Goal: Task Accomplishment & Management: Use online tool/utility

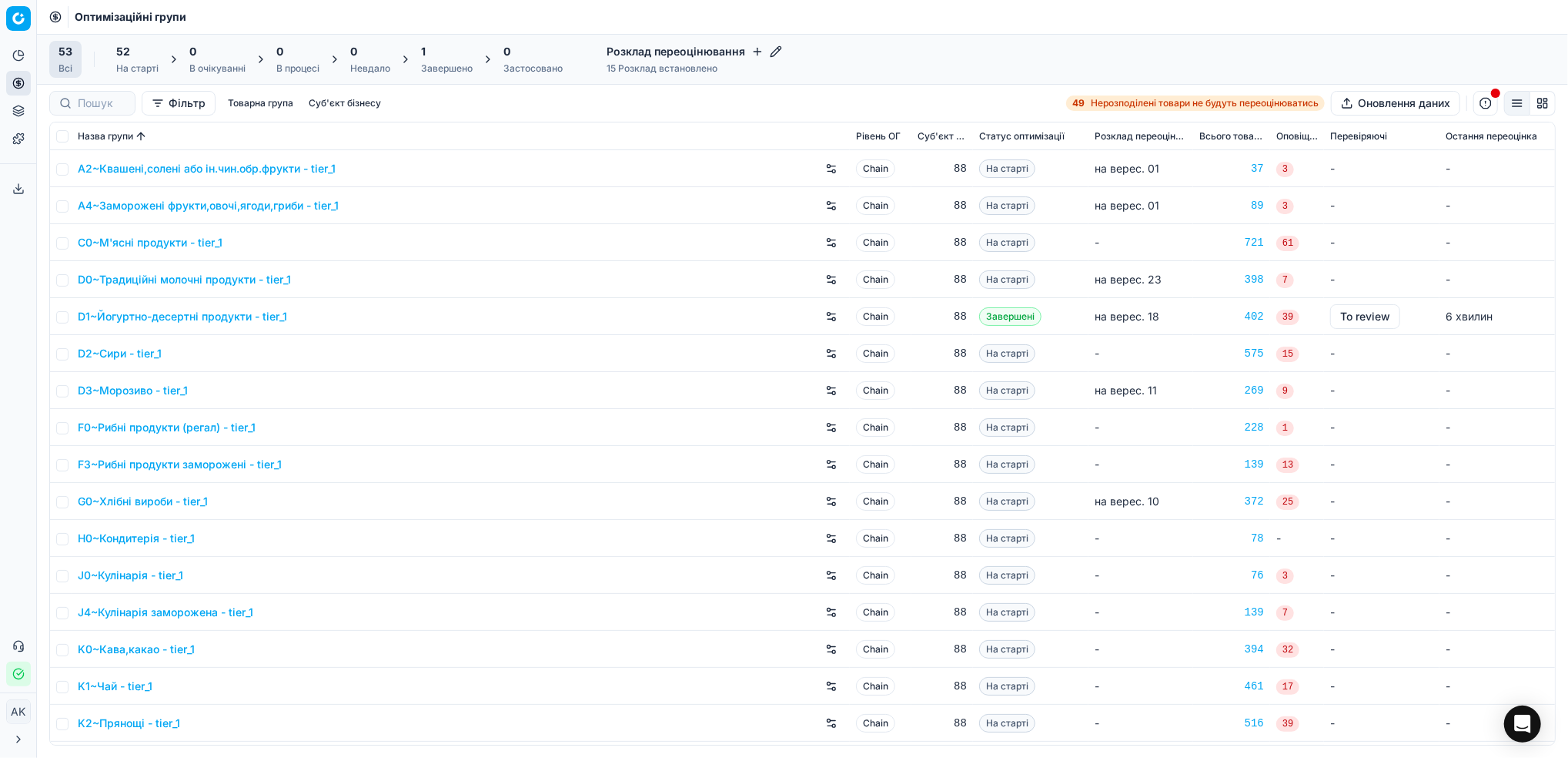
click at [435, 71] on div "Завершено" at bounding box center [447, 68] width 51 height 12
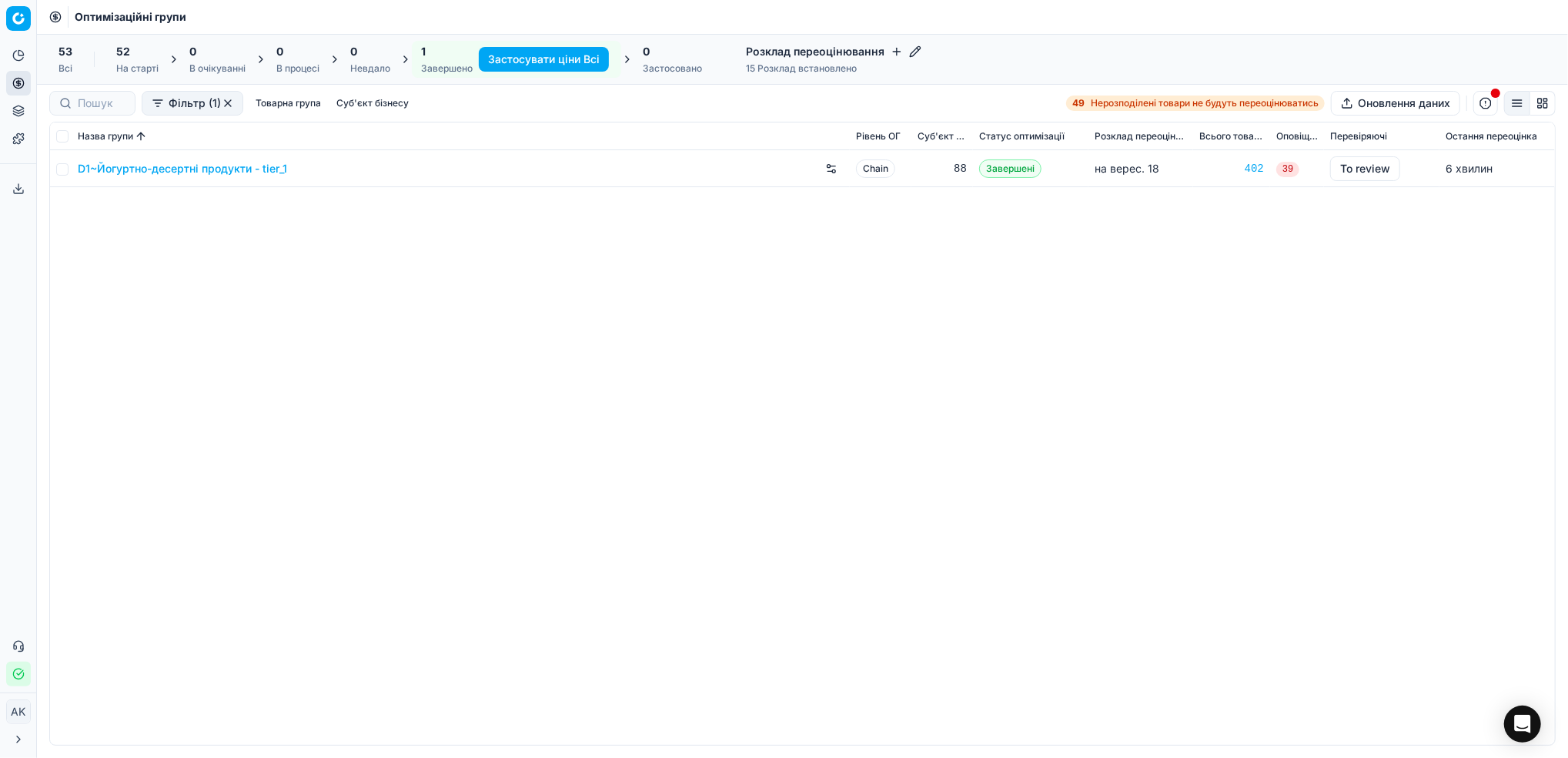
click at [133, 66] on div "На старті" at bounding box center [137, 68] width 42 height 12
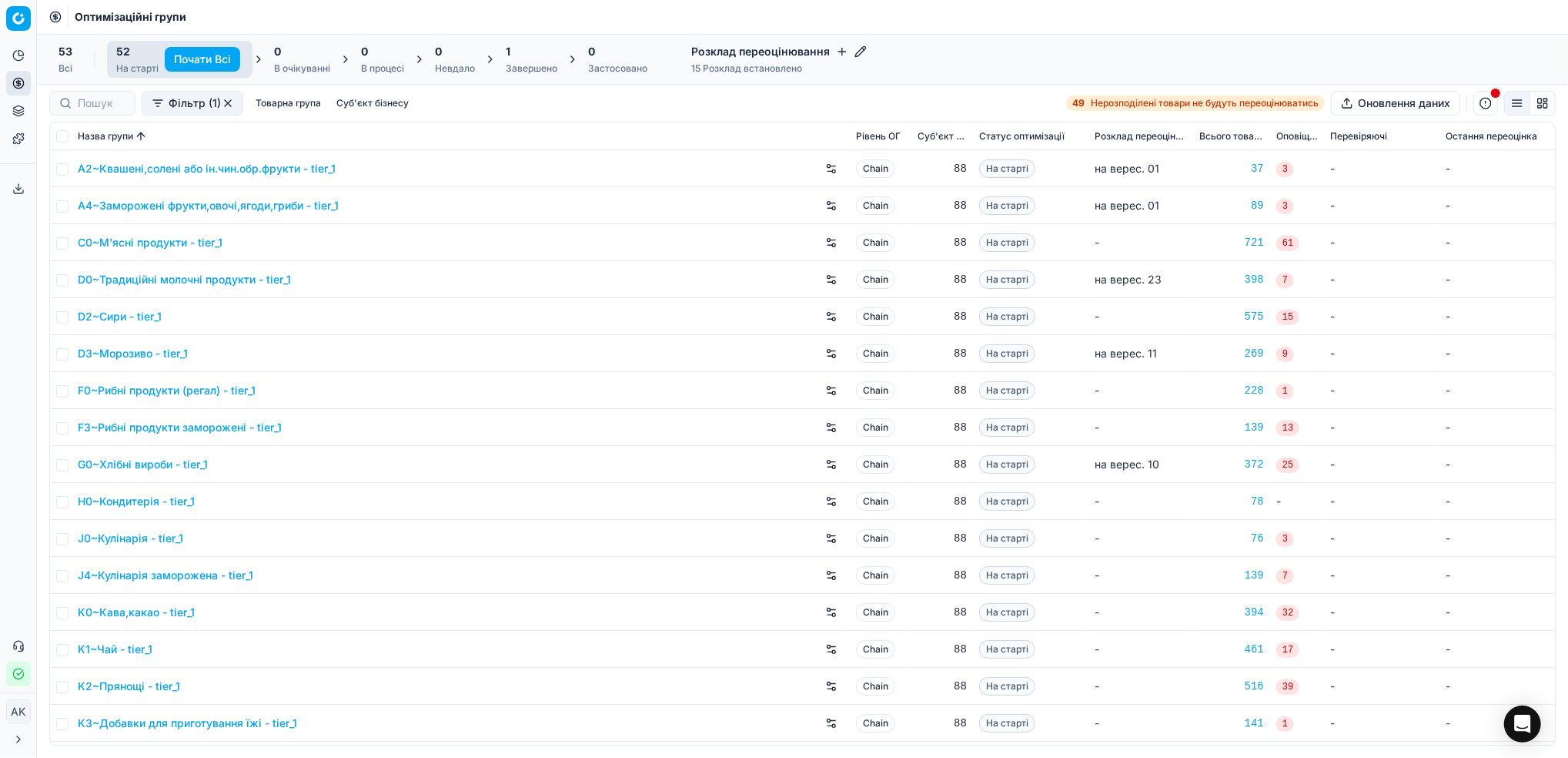
click at [86, 115] on div at bounding box center [92, 104] width 86 height 25
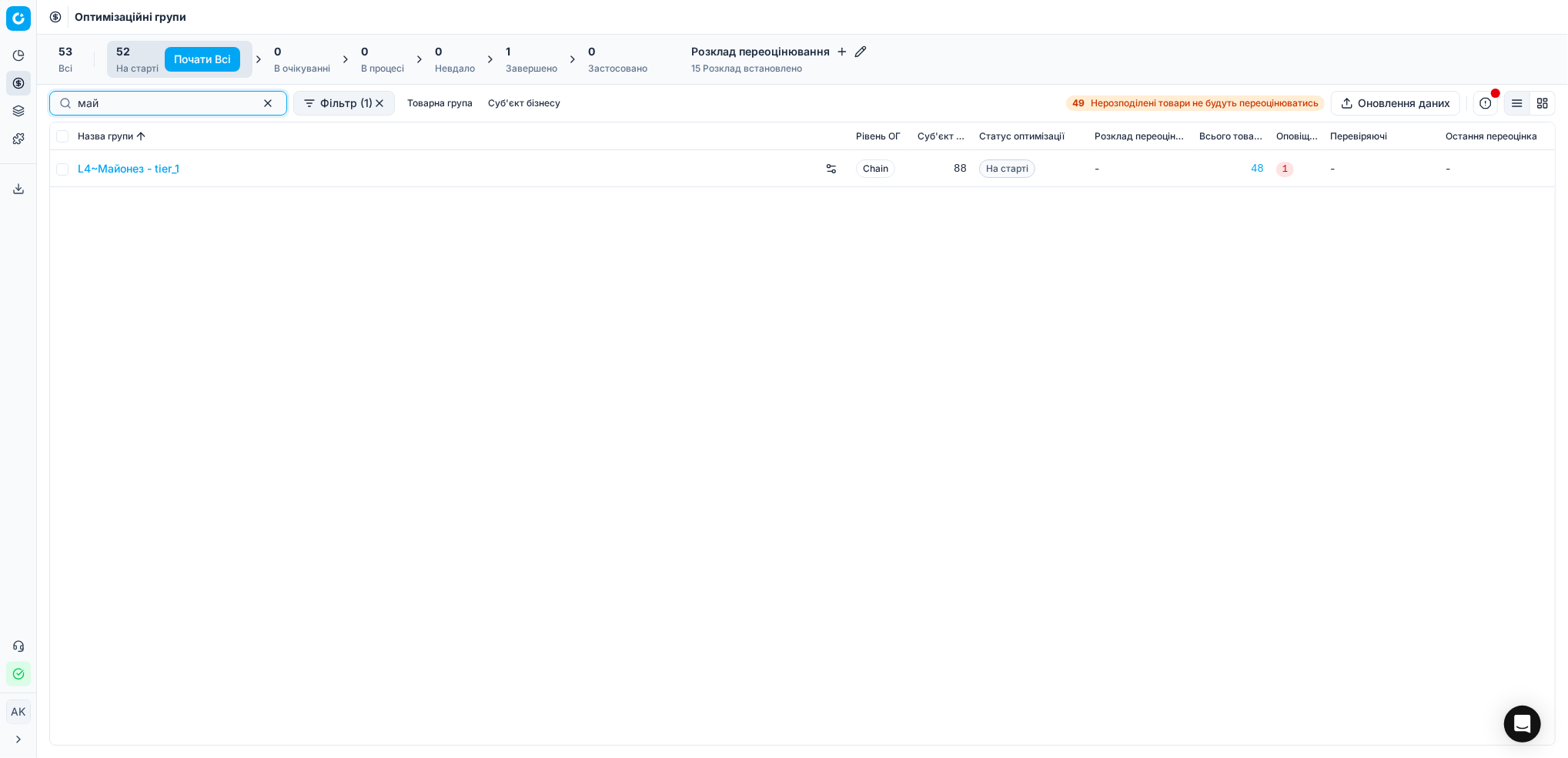
type input "май"
click at [62, 168] on input "checkbox" at bounding box center [62, 169] width 12 height 12
checkbox input "true"
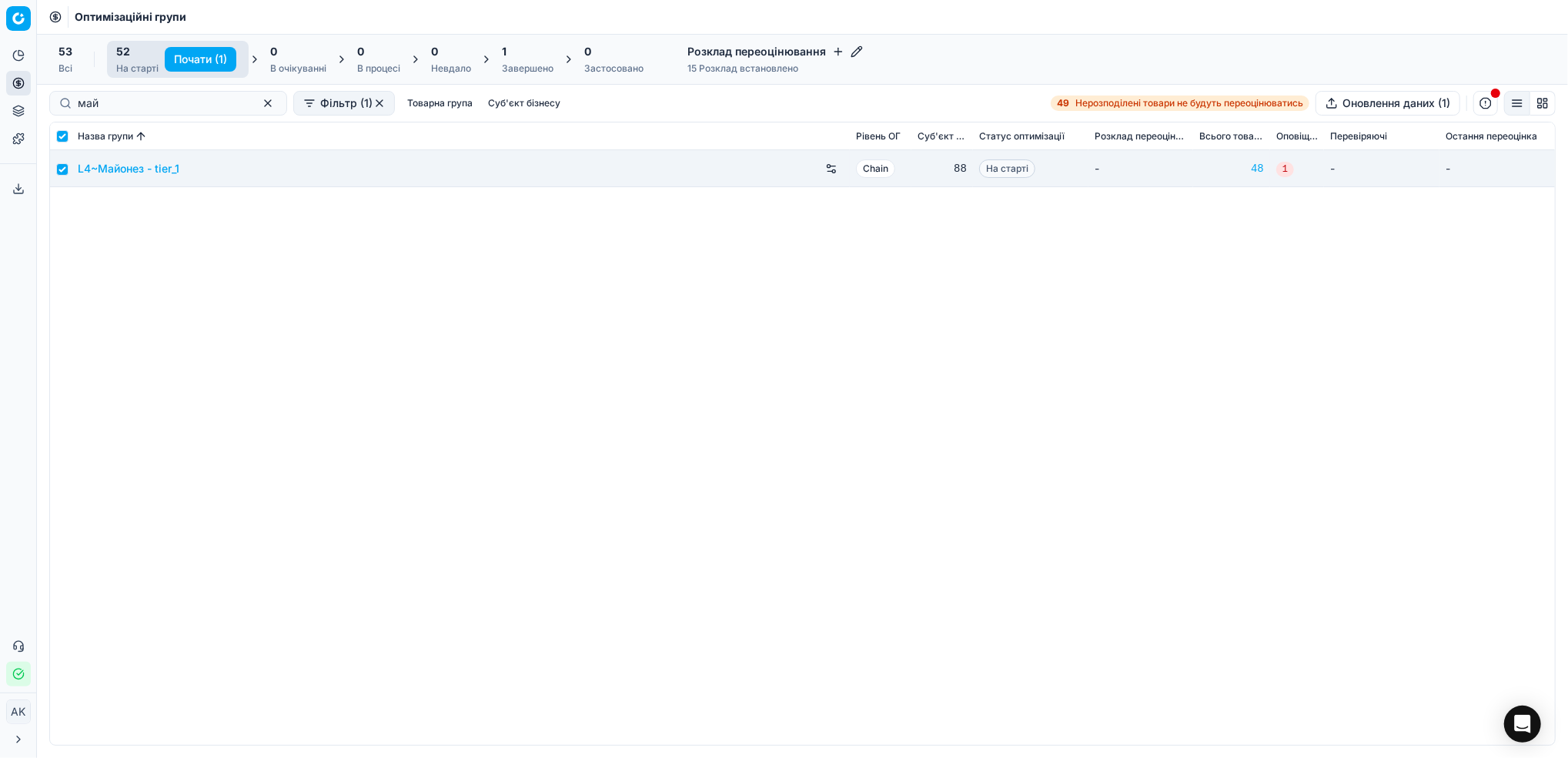
click at [201, 52] on button "Почати (1)" at bounding box center [200, 59] width 72 height 25
checkbox input "false"
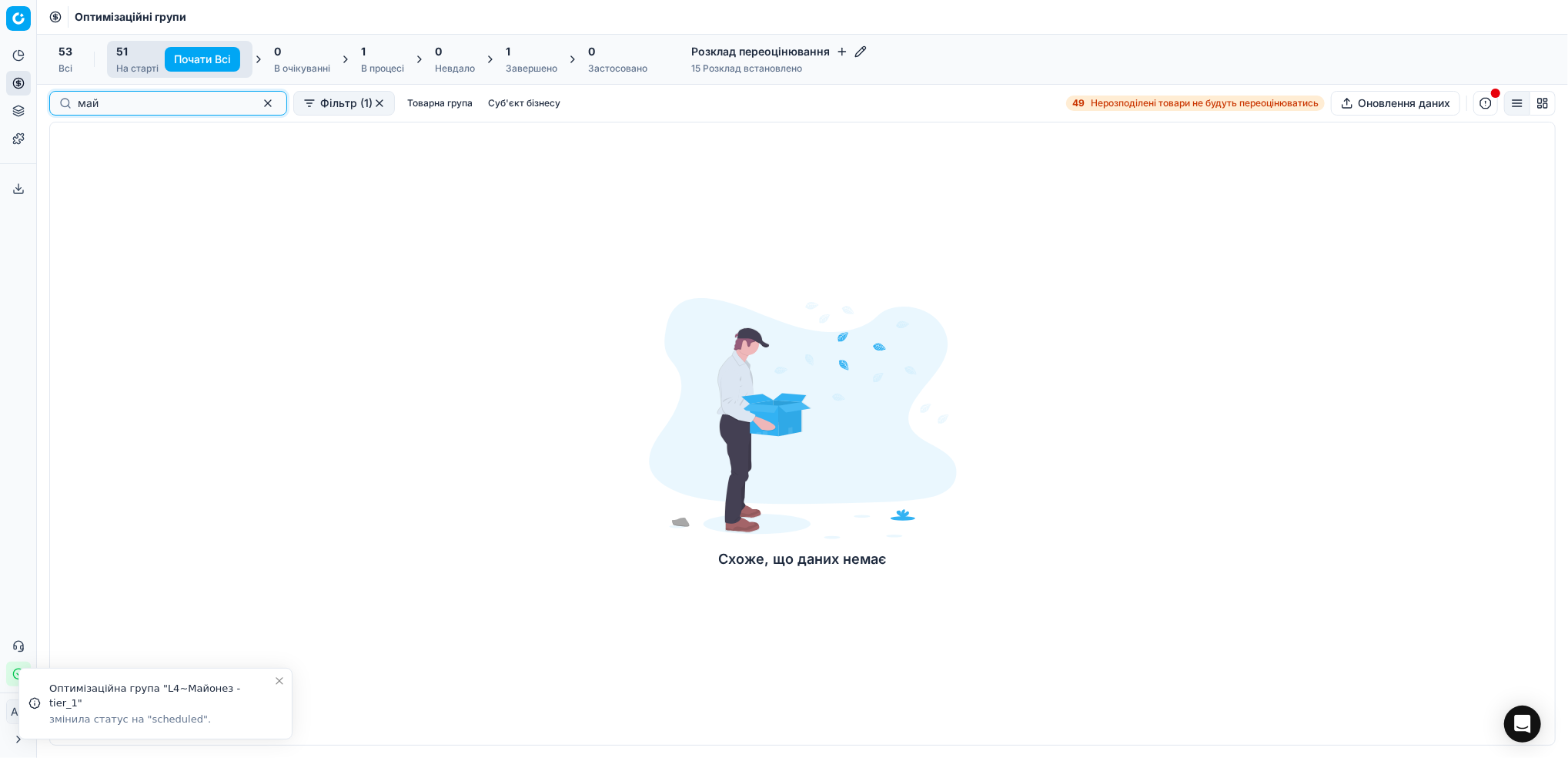
click at [259, 105] on button "button" at bounding box center [267, 103] width 19 height 19
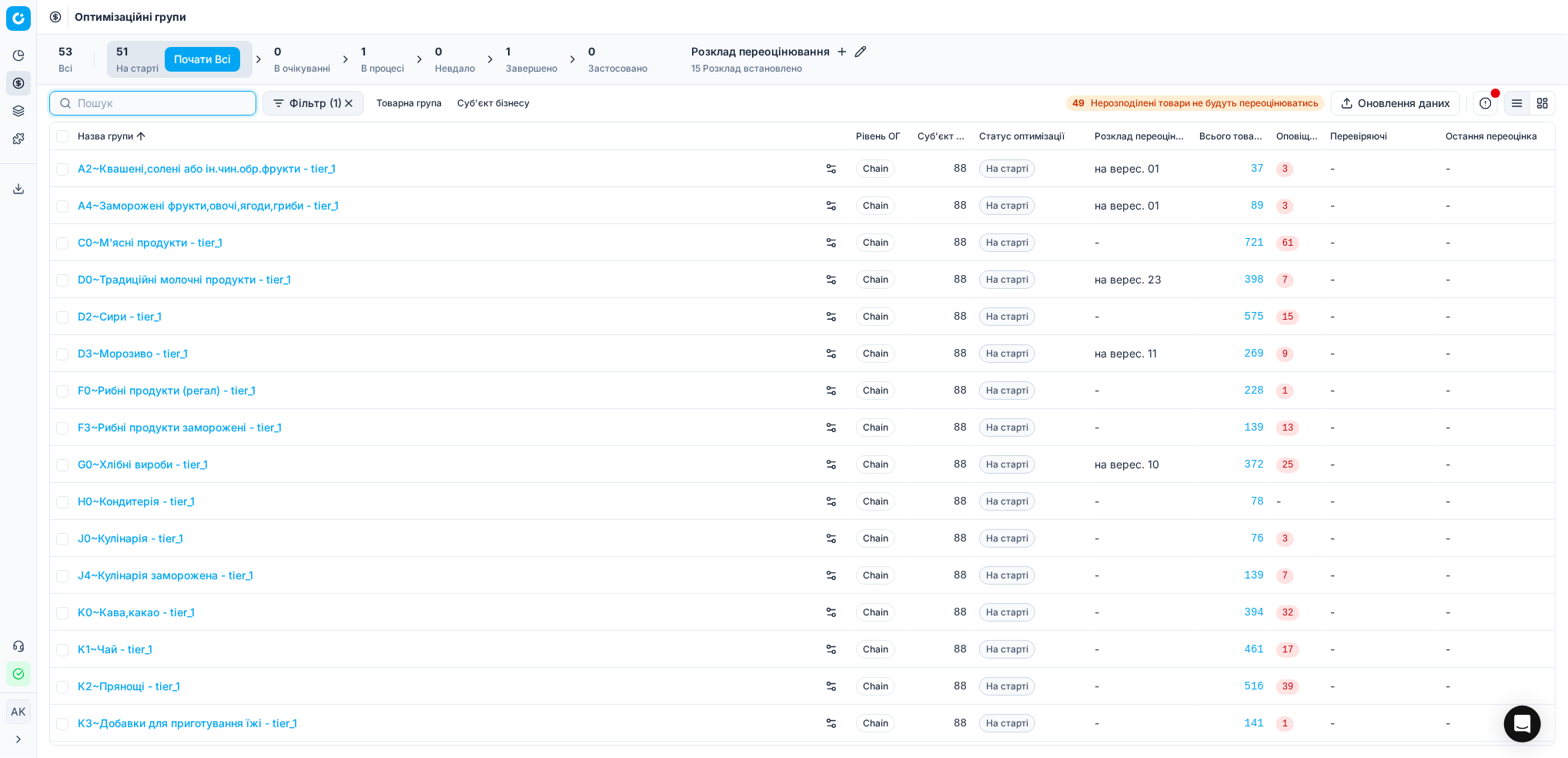
click at [91, 97] on input at bounding box center [162, 103] width 168 height 15
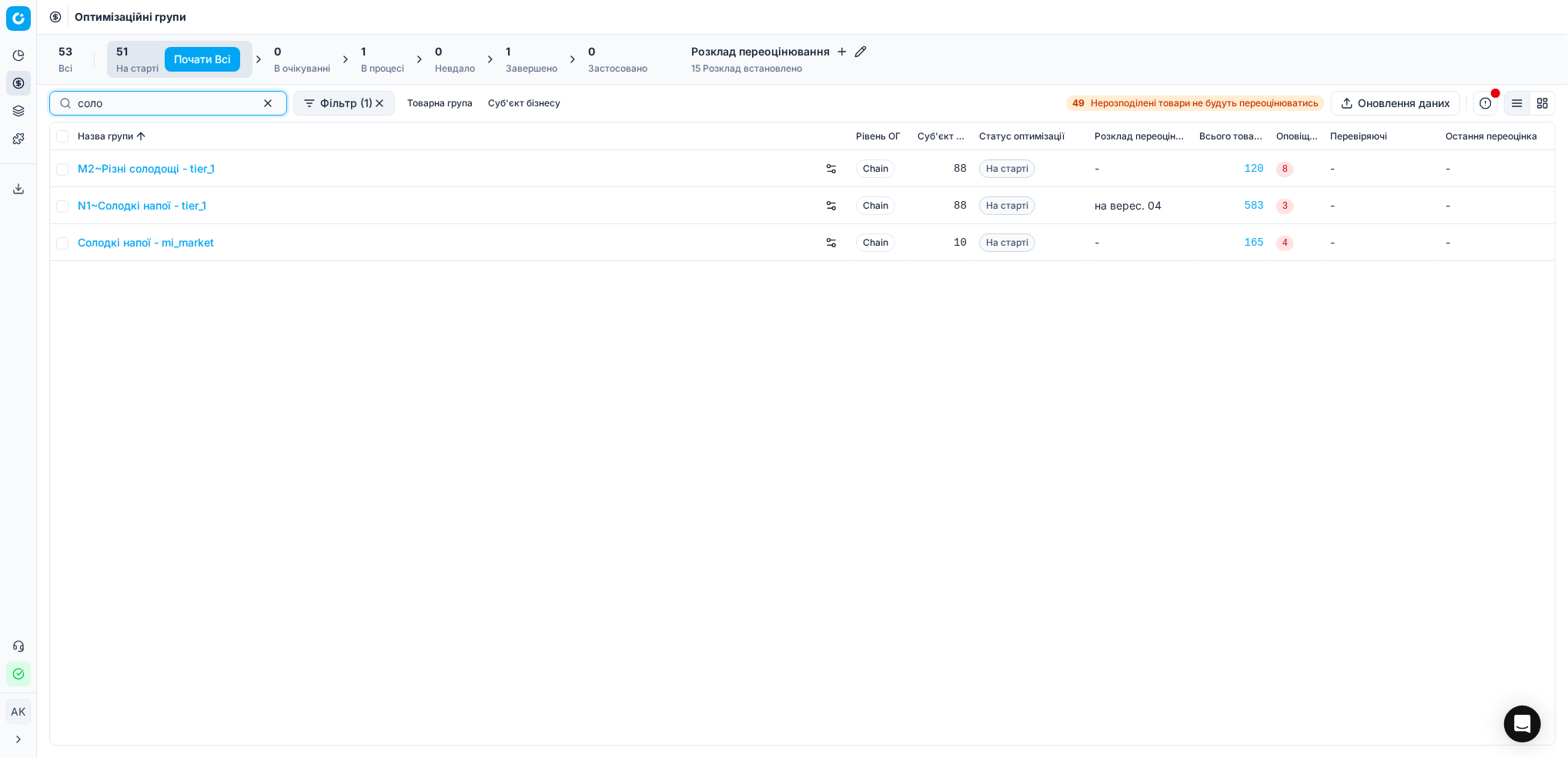
type input "соло"
click at [63, 206] on input "checkbox" at bounding box center [62, 206] width 12 height 12
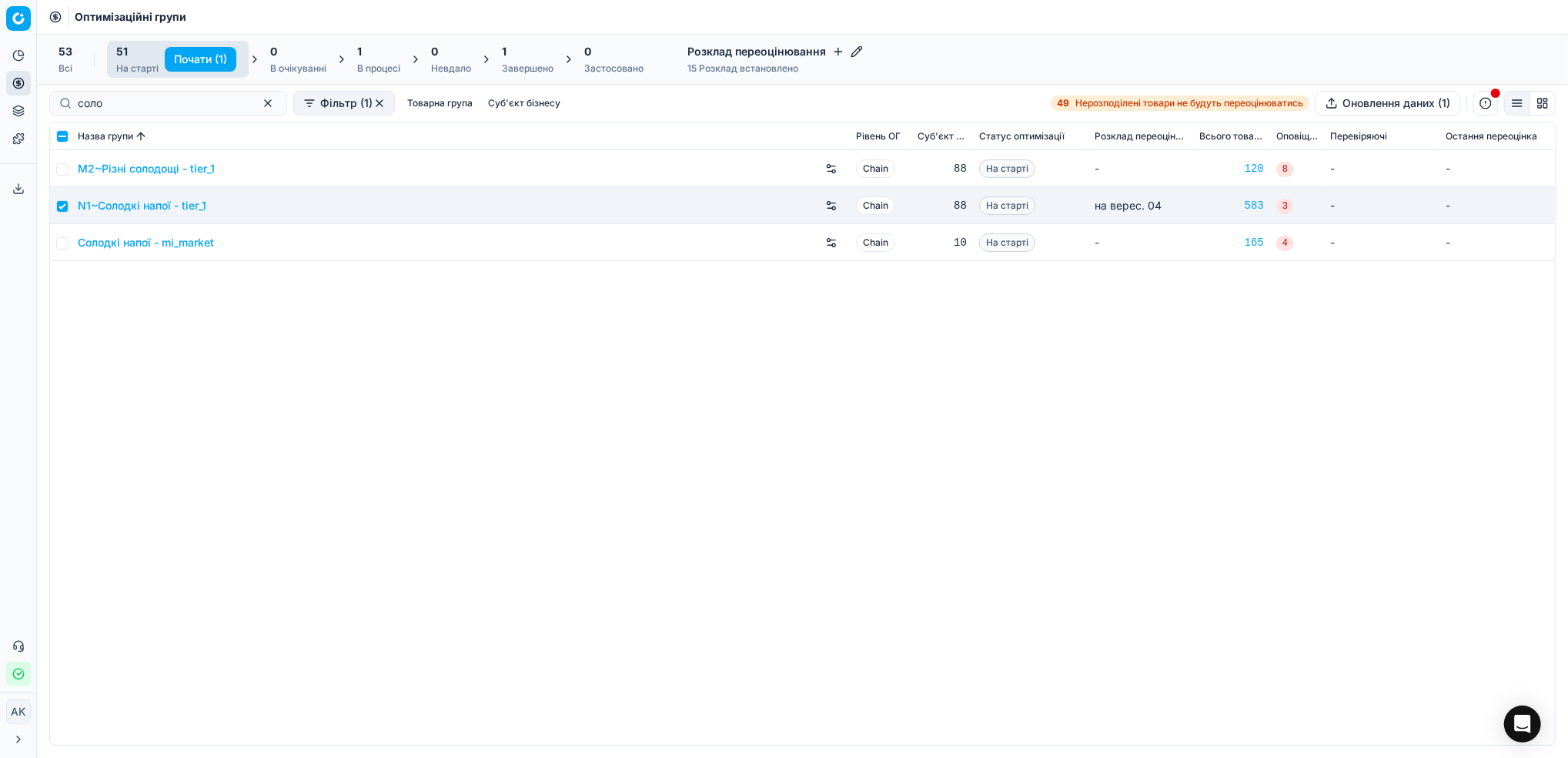
click at [205, 54] on button "Почати (1)" at bounding box center [200, 59] width 72 height 25
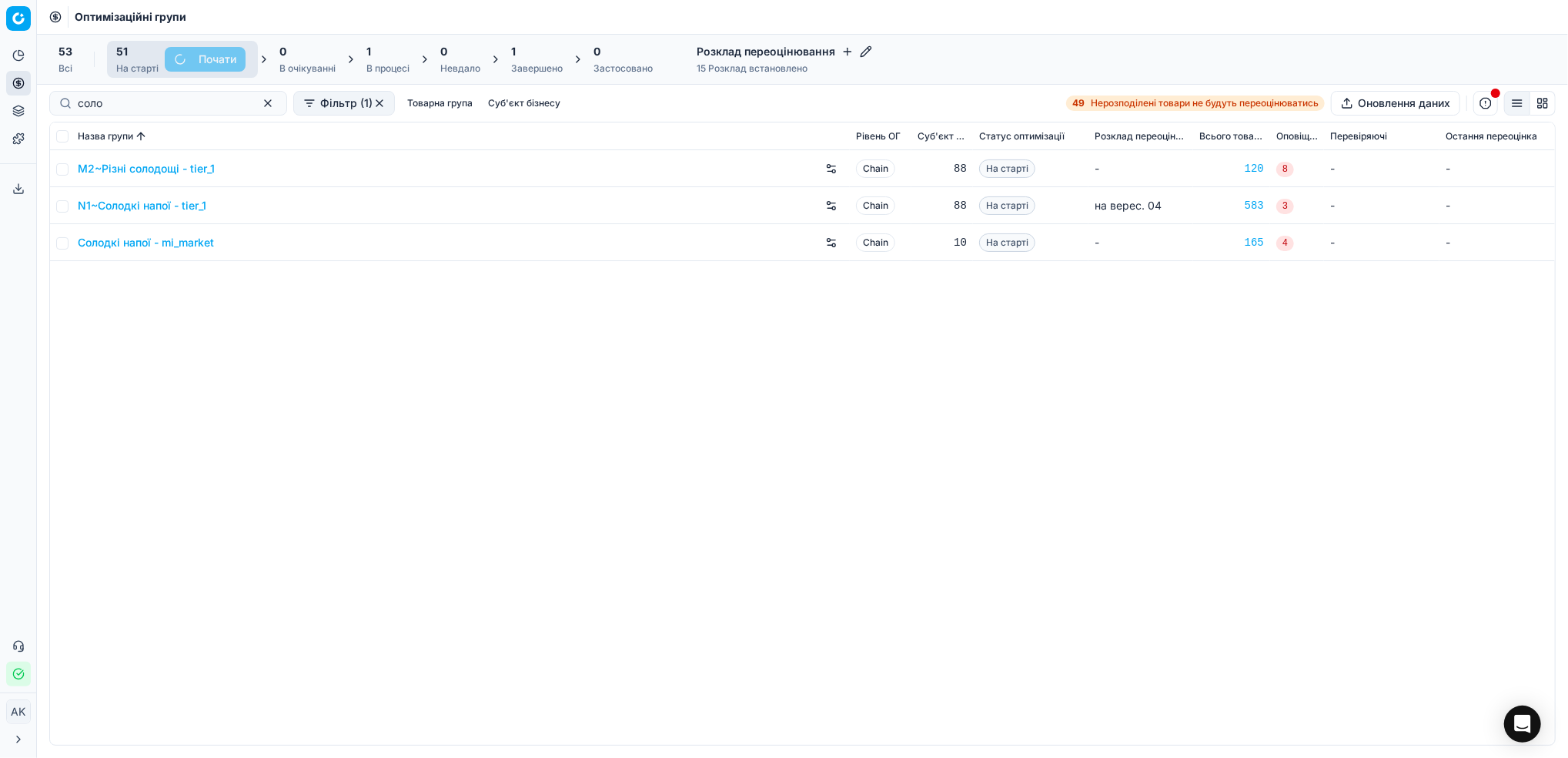
checkbox input "false"
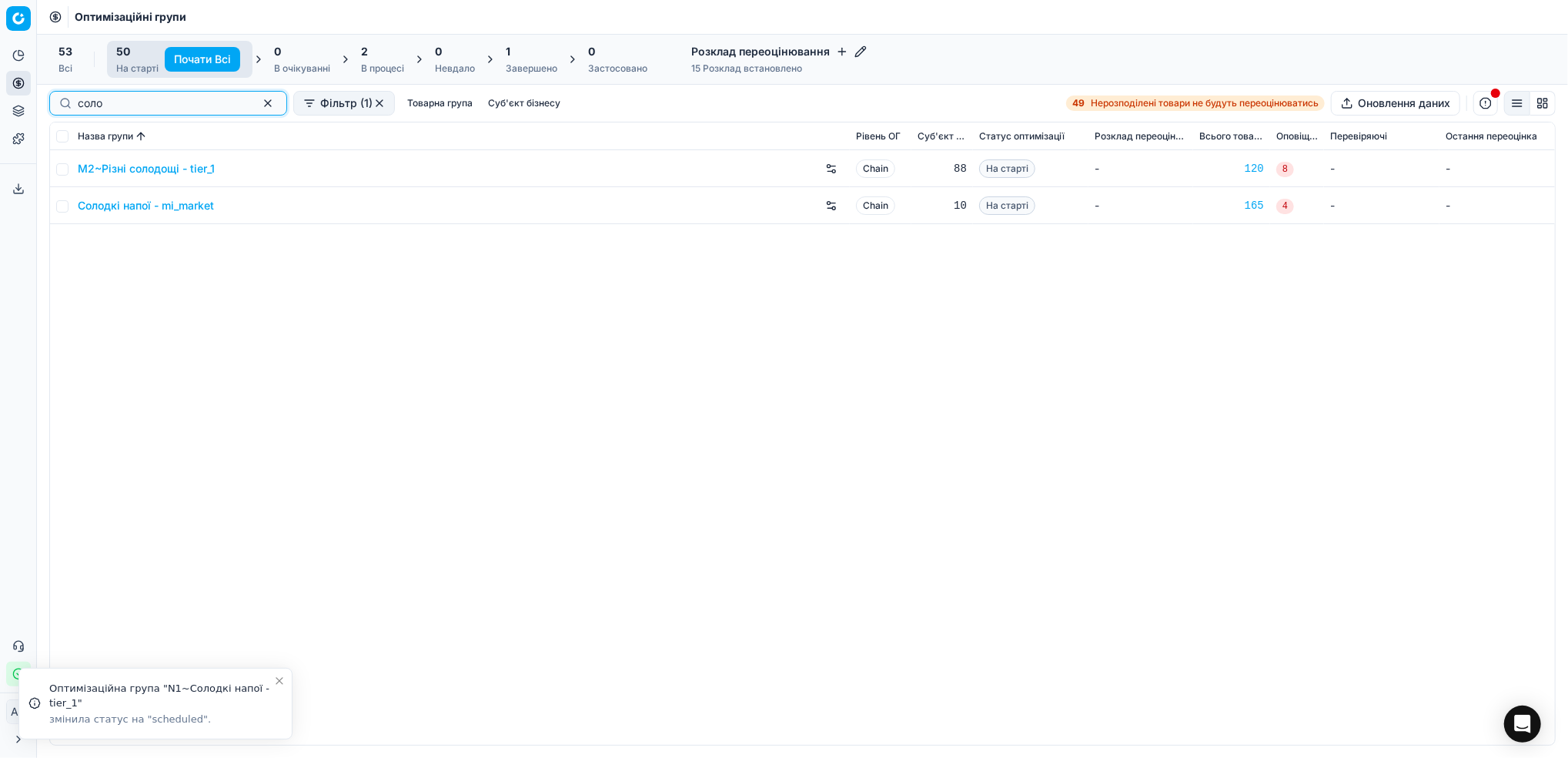
click at [259, 108] on button "button" at bounding box center [267, 103] width 19 height 19
